Goal: Task Accomplishment & Management: Complete application form

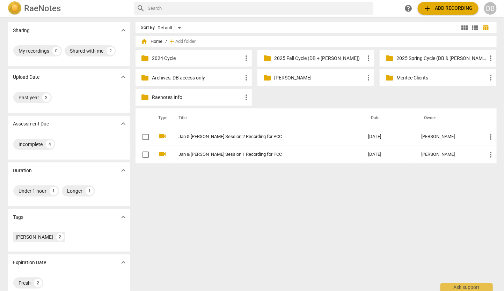
click at [309, 61] on p "2025 Fall Cycle (DB + [PERSON_NAME])" at bounding box center [319, 58] width 90 height 7
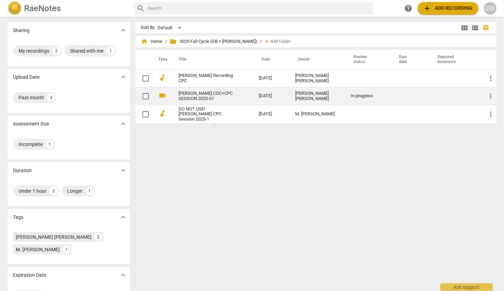
click at [203, 94] on link "[PERSON_NAME] COC+CPC SESSION 2025-01" at bounding box center [206, 96] width 55 height 10
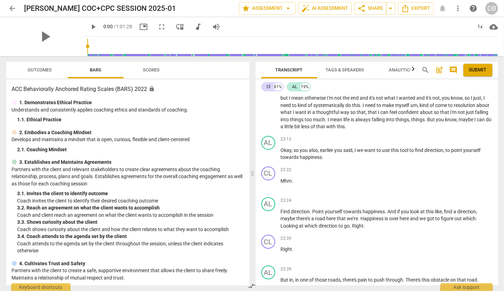
scroll to position [2178, 0]
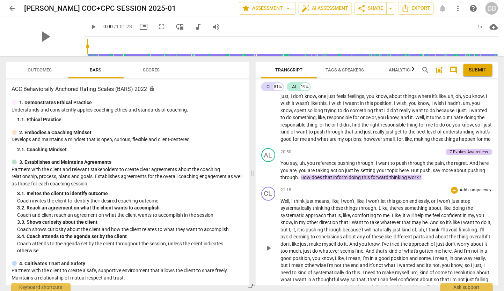
click at [473, 211] on span "the" at bounding box center [469, 209] width 7 height 6
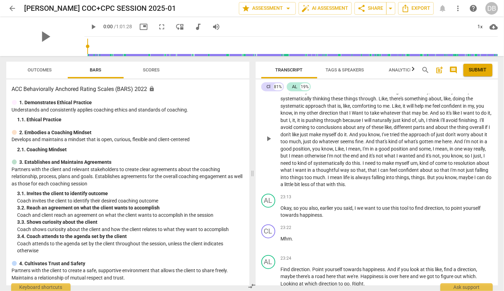
scroll to position [2295, 0]
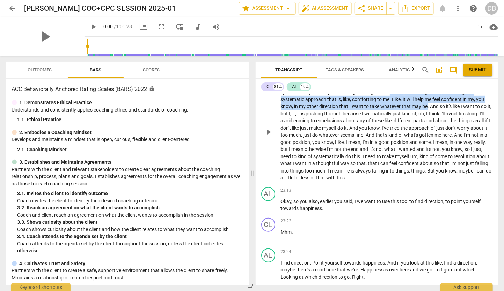
drag, startPoint x: 389, startPoint y: 104, endPoint x: 426, endPoint y: 117, distance: 39.0
click at [426, 117] on p "Well , I think just means , like , I won't , like , I won't let this go on endl…" at bounding box center [386, 132] width 211 height 100
click at [442, 108] on icon "button" at bounding box center [442, 108] width 4 height 5
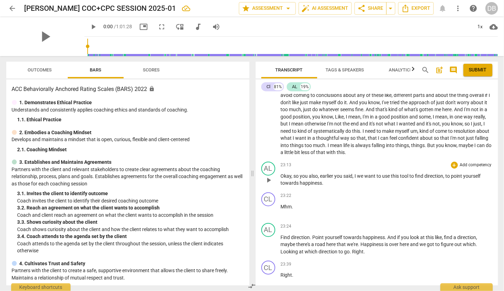
scroll to position [2333, 0]
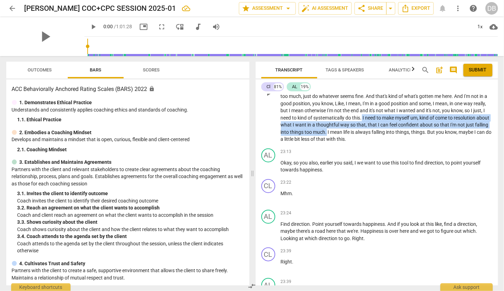
drag, startPoint x: 398, startPoint y: 128, endPoint x: 365, endPoint y: 143, distance: 35.8
click at [365, 143] on p "Well , I think just means , like , I won't , like , I won't let this go on endl…" at bounding box center [386, 93] width 211 height 100
click at [382, 134] on icon "button" at bounding box center [383, 134] width 4 height 5
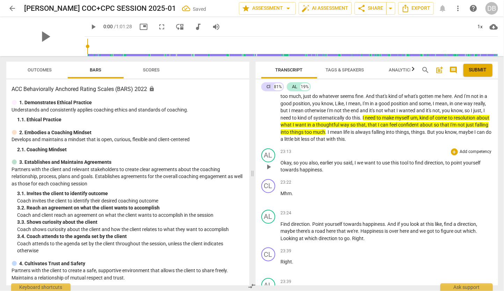
click at [355, 174] on p "Okay , so you also , earlier you said , I we want to use this tool to find dire…" at bounding box center [386, 166] width 211 height 14
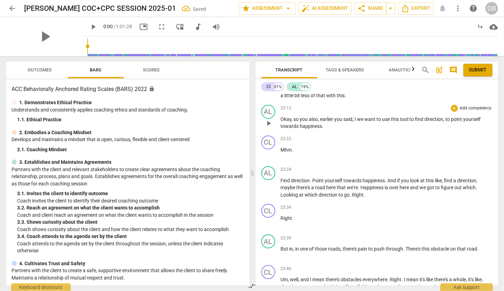
scroll to position [2411, 0]
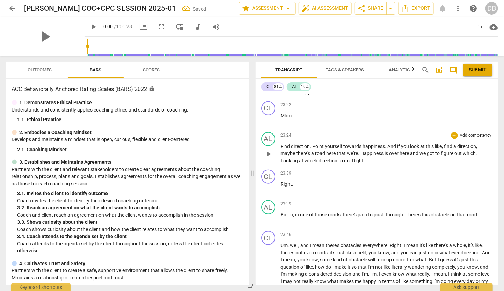
click at [396, 165] on p "Find direction . Point yourself towards happiness . And if you look at this lik…" at bounding box center [386, 154] width 211 height 22
click at [378, 165] on p "Find direction . Point yourself towards happiness . And if you look at this lik…" at bounding box center [386, 154] width 211 height 22
click at [411, 165] on p "Find direction . Point yourself towards happiness . And if you look at this lik…" at bounding box center [386, 154] width 211 height 22
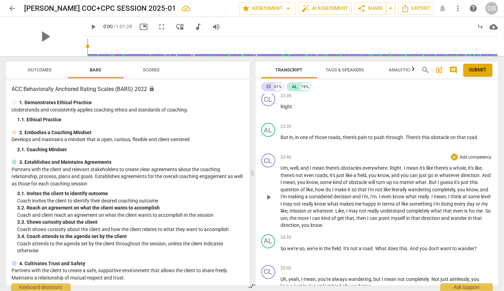
scroll to position [2527, 0]
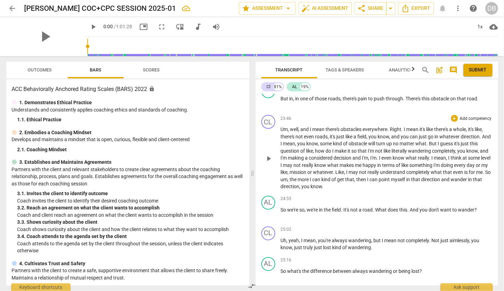
click at [402, 191] on p "Um , well , and I mean there's obstacles everywhere . Right . I mean it's like …" at bounding box center [386, 158] width 211 height 65
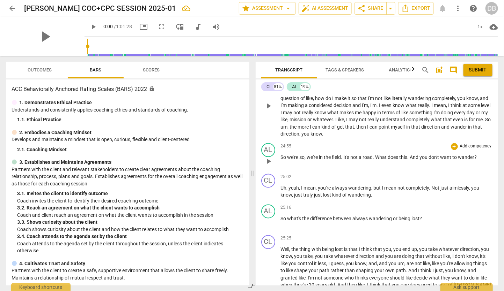
scroll to position [2566, 0]
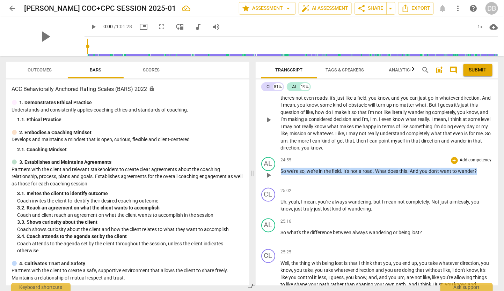
drag, startPoint x: 281, startPoint y: 182, endPoint x: 486, endPoint y: 180, distance: 205.6
click at [486, 176] on p "So we're so , we're in the field . It's not a road . What does this . And you d…" at bounding box center [386, 171] width 211 height 7
click at [484, 164] on p "Add competency" at bounding box center [475, 161] width 33 height 6
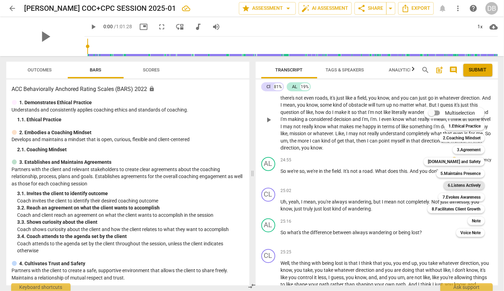
click at [464, 183] on b "6.Listens Actively" at bounding box center [463, 185] width 33 height 8
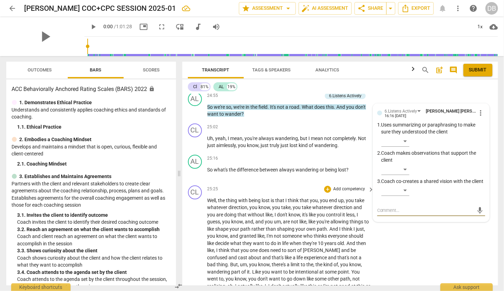
scroll to position [2990, 0]
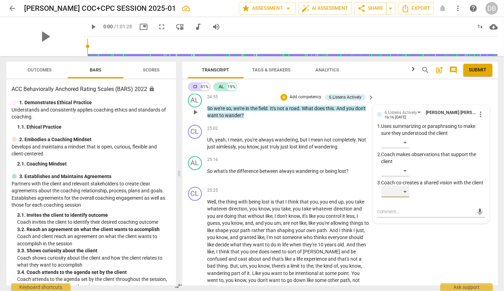
click at [405, 198] on div "​" at bounding box center [395, 191] width 28 height 11
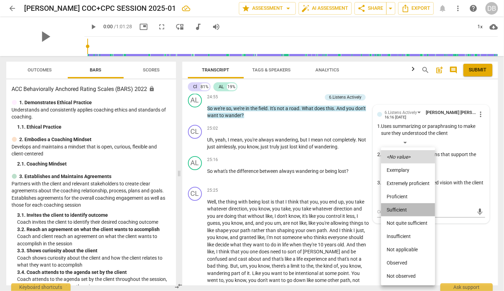
click at [401, 208] on li "Sufficient" at bounding box center [408, 209] width 54 height 13
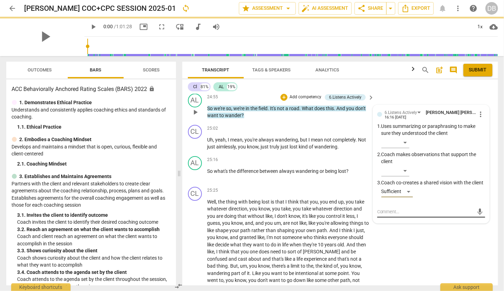
click at [388, 215] on textarea at bounding box center [425, 212] width 97 height 7
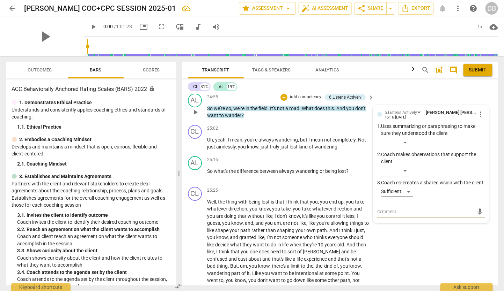
type textarea "?"
type textarea "??"
type textarea "???"
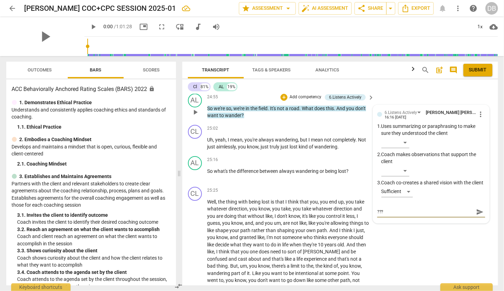
type textarea "???"
click at [476, 216] on span "send" at bounding box center [480, 212] width 8 height 8
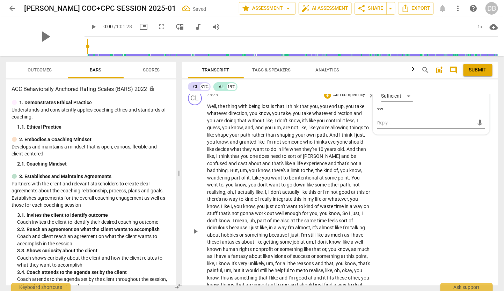
scroll to position [3106, 0]
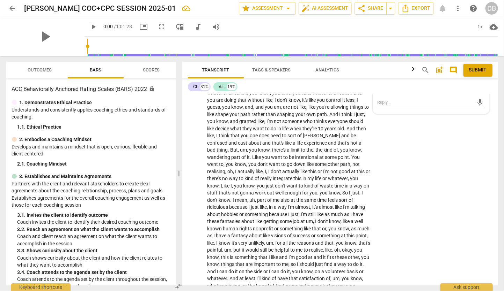
drag, startPoint x: 352, startPoint y: 101, endPoint x: 173, endPoint y: 105, distance: 179.1
click at [173, 105] on div "Outcomes Bars Scores ACC Behaviorally Anchored Rating Scales (BARS) 2022 lock 1…" at bounding box center [252, 173] width 503 height 235
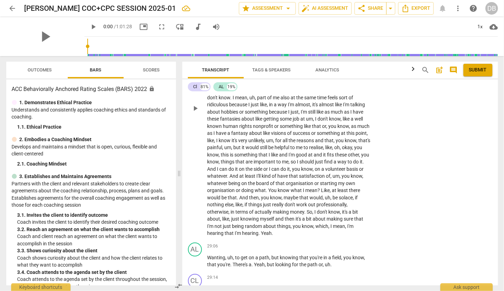
scroll to position [3223, 0]
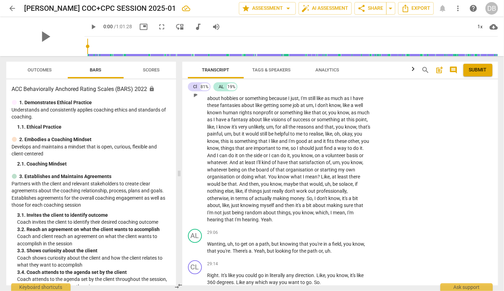
click at [270, 187] on span "you" at bounding box center [265, 184] width 9 height 6
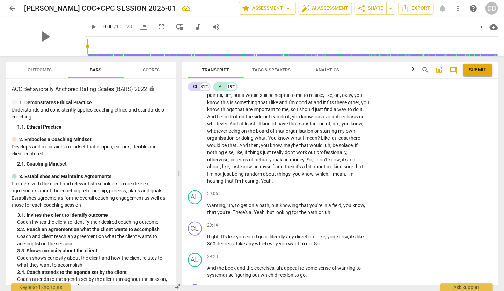
click at [310, 185] on p "Well , the thing with being lost is that I think that you , you end up , you ta…" at bounding box center [288, 56] width 163 height 258
click at [313, 185] on p "Well , the thing with being lost is that I think that you , you end up , you ta…" at bounding box center [288, 56] width 163 height 258
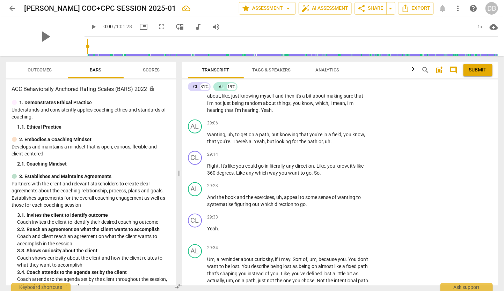
scroll to position [3339, 0]
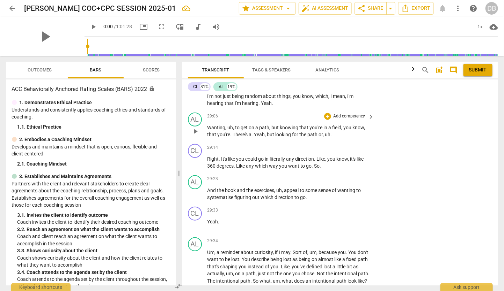
click at [339, 139] on p "Wanting , uh , to get on a path , but knowing that you're in a field , you know…" at bounding box center [288, 131] width 163 height 14
click at [327, 170] on p "Right . It's like you could go in literally any direction . Like , you know , i…" at bounding box center [288, 163] width 163 height 14
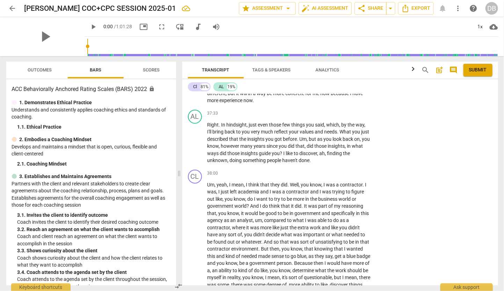
scroll to position [4541, 0]
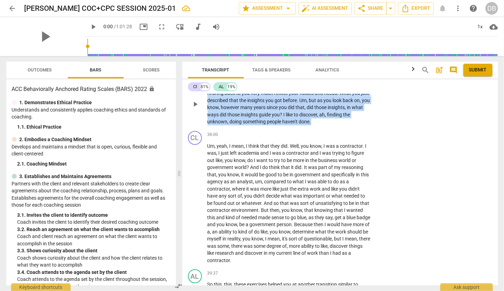
drag, startPoint x: 313, startPoint y: 190, endPoint x: 197, endPoint y: 154, distance: 121.3
click at [197, 128] on div "AL play_arrow pause 37:33 + Add competency keyboard_arrow_right Right . In hind…" at bounding box center [339, 98] width 315 height 60
click at [328, 180] on icon "button" at bounding box center [327, 180] width 4 height 5
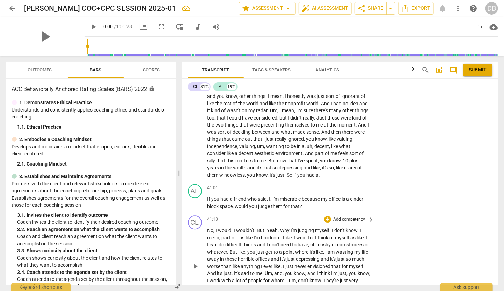
scroll to position [4774, 0]
